Goal: Find specific page/section: Find specific page/section

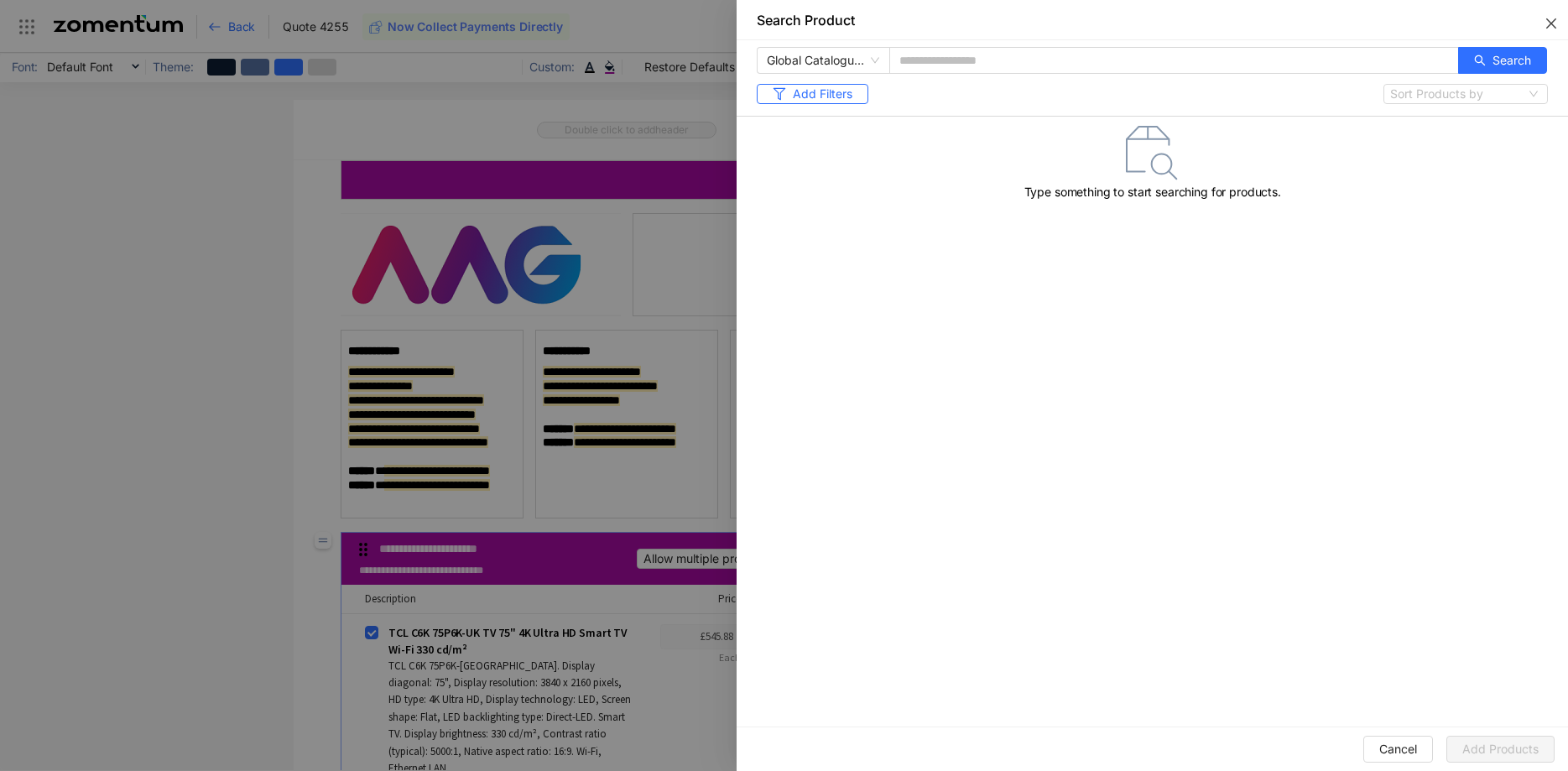
click at [1548, 23] on icon "close" at bounding box center [1551, 23] width 13 height 13
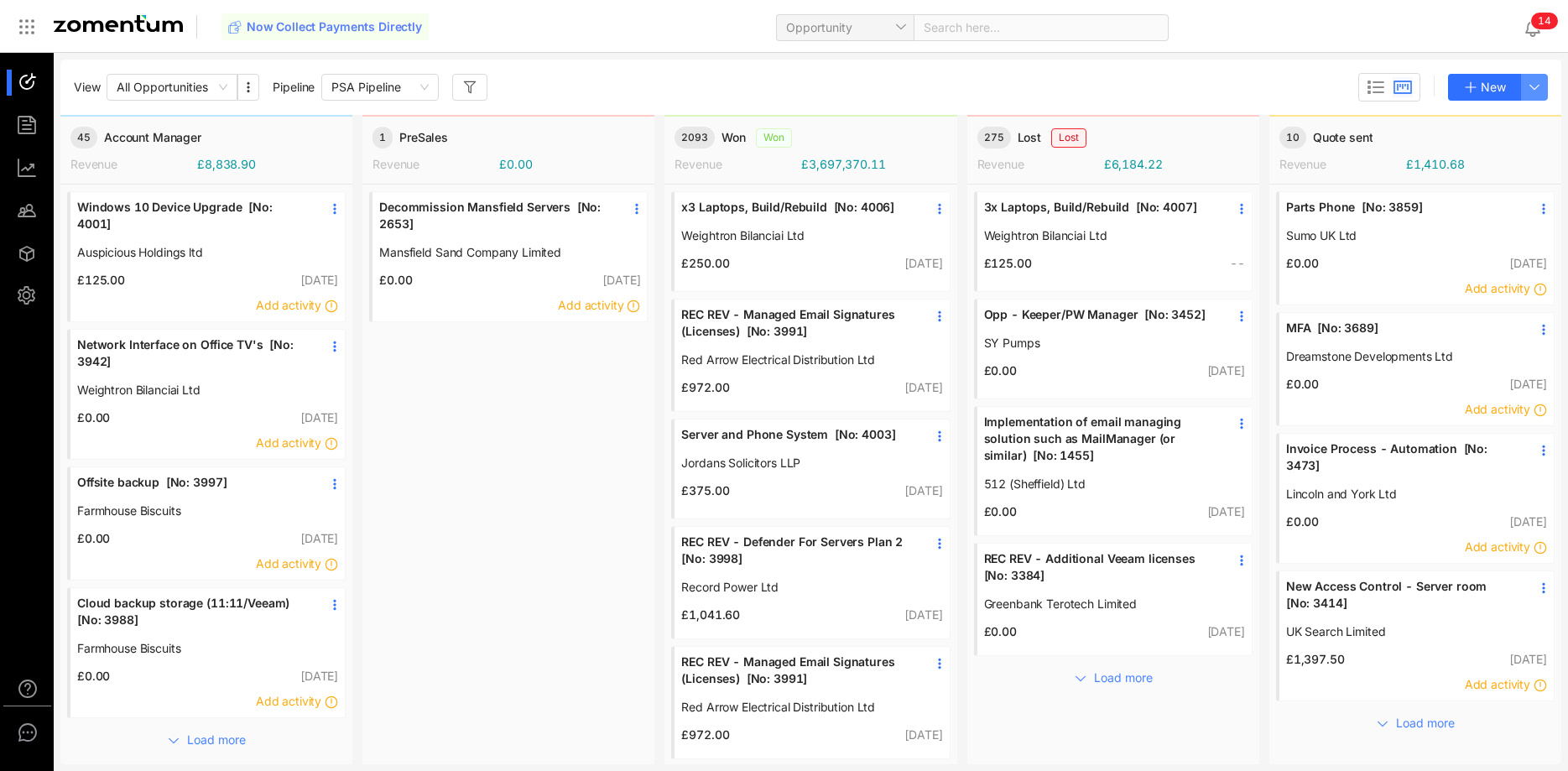
click at [1545, 89] on button "button" at bounding box center [1534, 86] width 27 height 27
click at [875, 21] on span "Opportunity" at bounding box center [845, 27] width 117 height 25
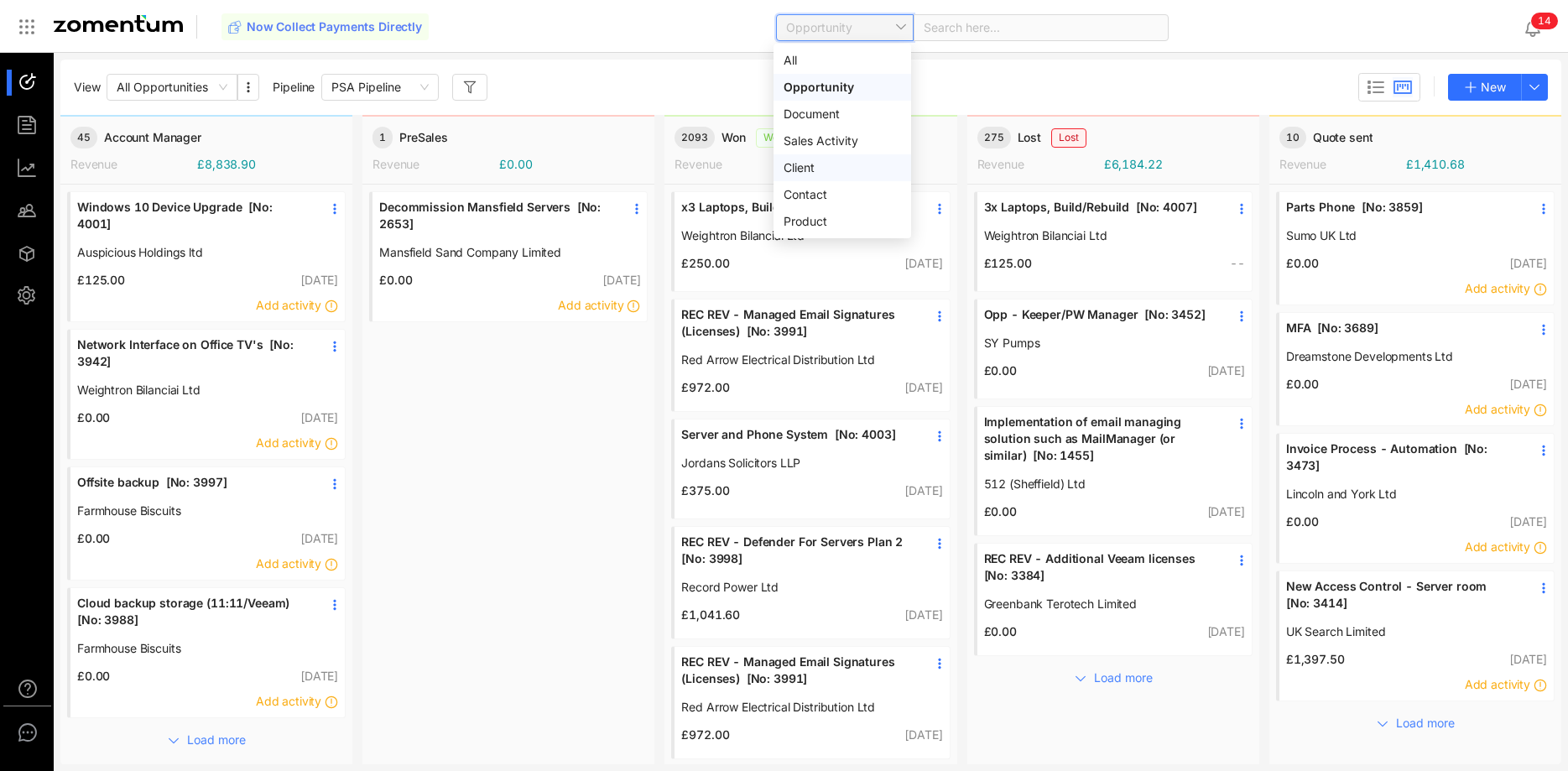
click at [819, 167] on div "Client" at bounding box center [842, 167] width 117 height 19
